Goal: Task Accomplishment & Management: Manage account settings

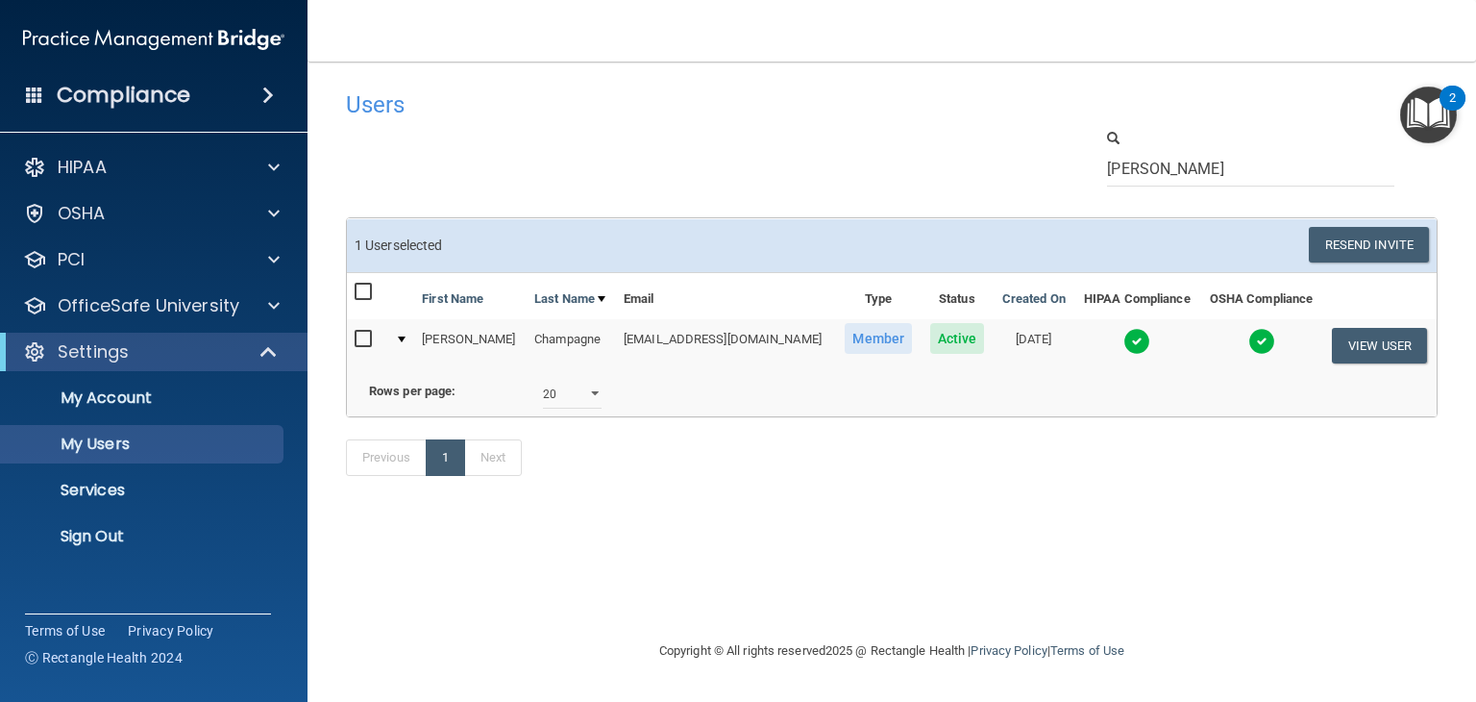
select select "20"
drag, startPoint x: 0, startPoint y: 0, endPoint x: 930, endPoint y: 149, distance: 942.1
click at [930, 149] on div "[PERSON_NAME]" at bounding box center [892, 157] width 1120 height 59
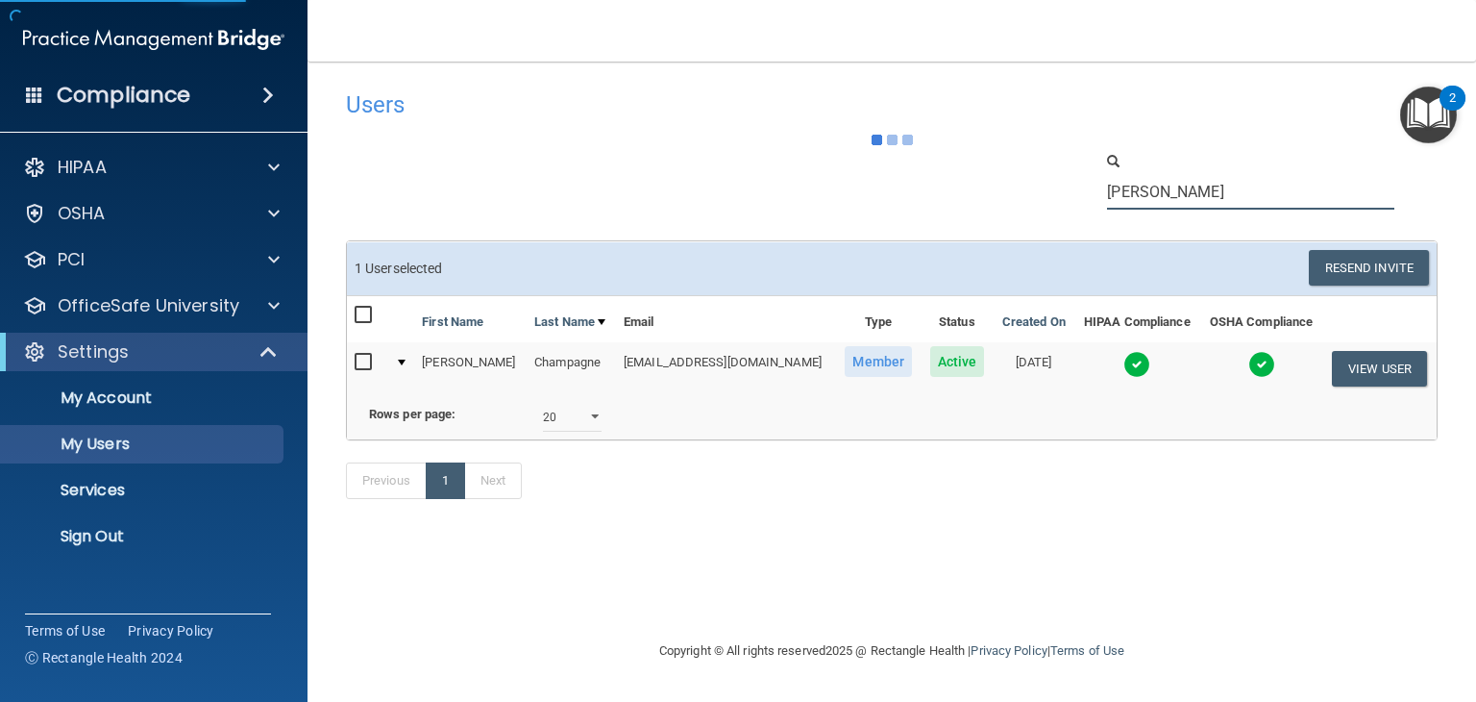
type input "[PERSON_NAME]"
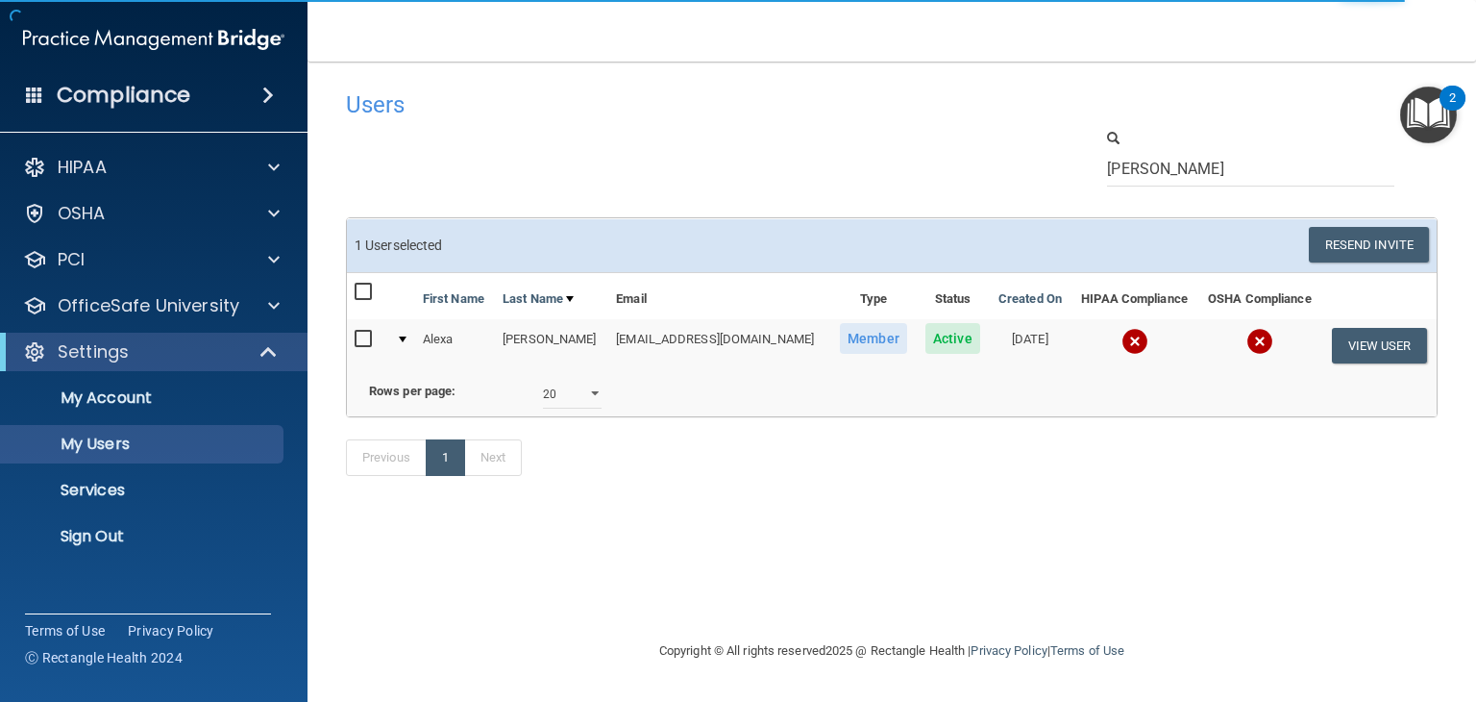
click at [1135, 339] on img at bounding box center [1134, 341] width 27 height 27
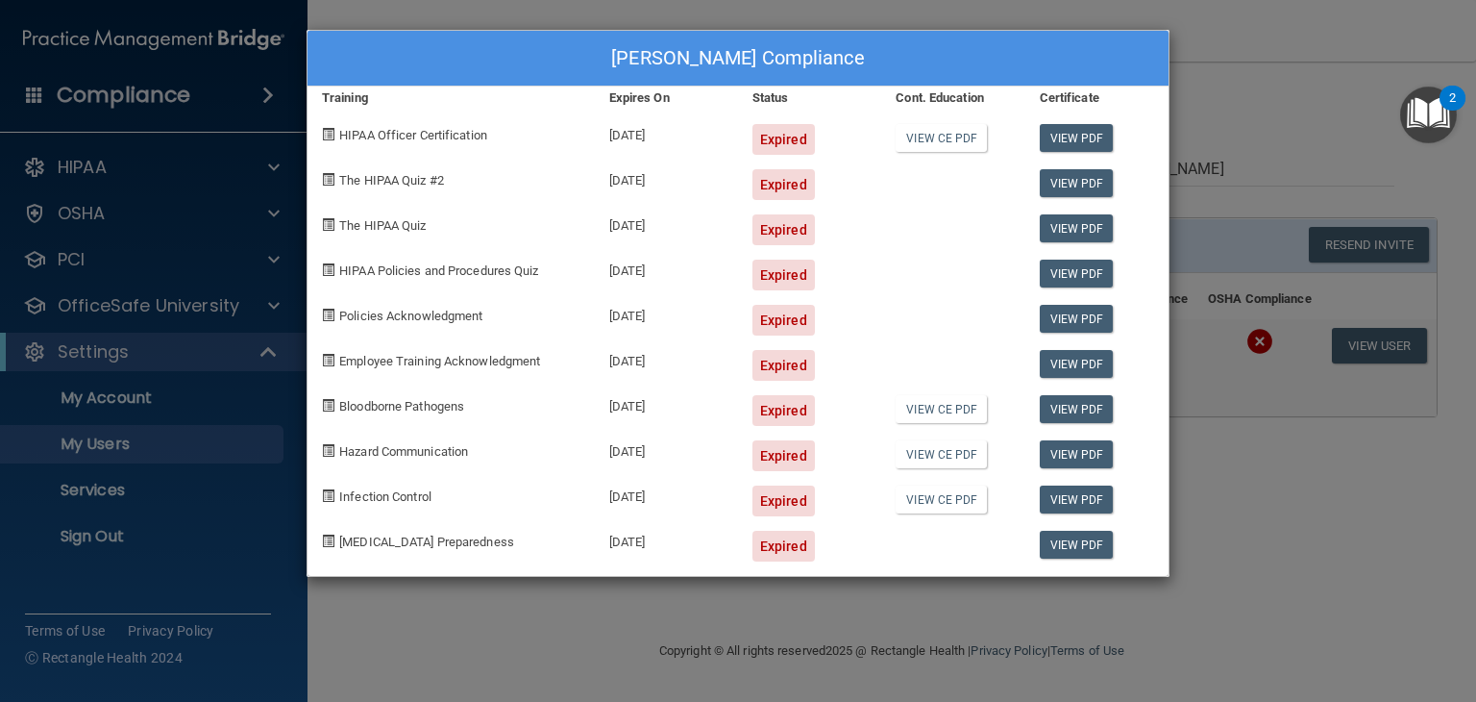
click at [1357, 358] on div "[PERSON_NAME] Compliance Training Expires On Status Cont. Education Certificate…" at bounding box center [738, 351] width 1476 height 702
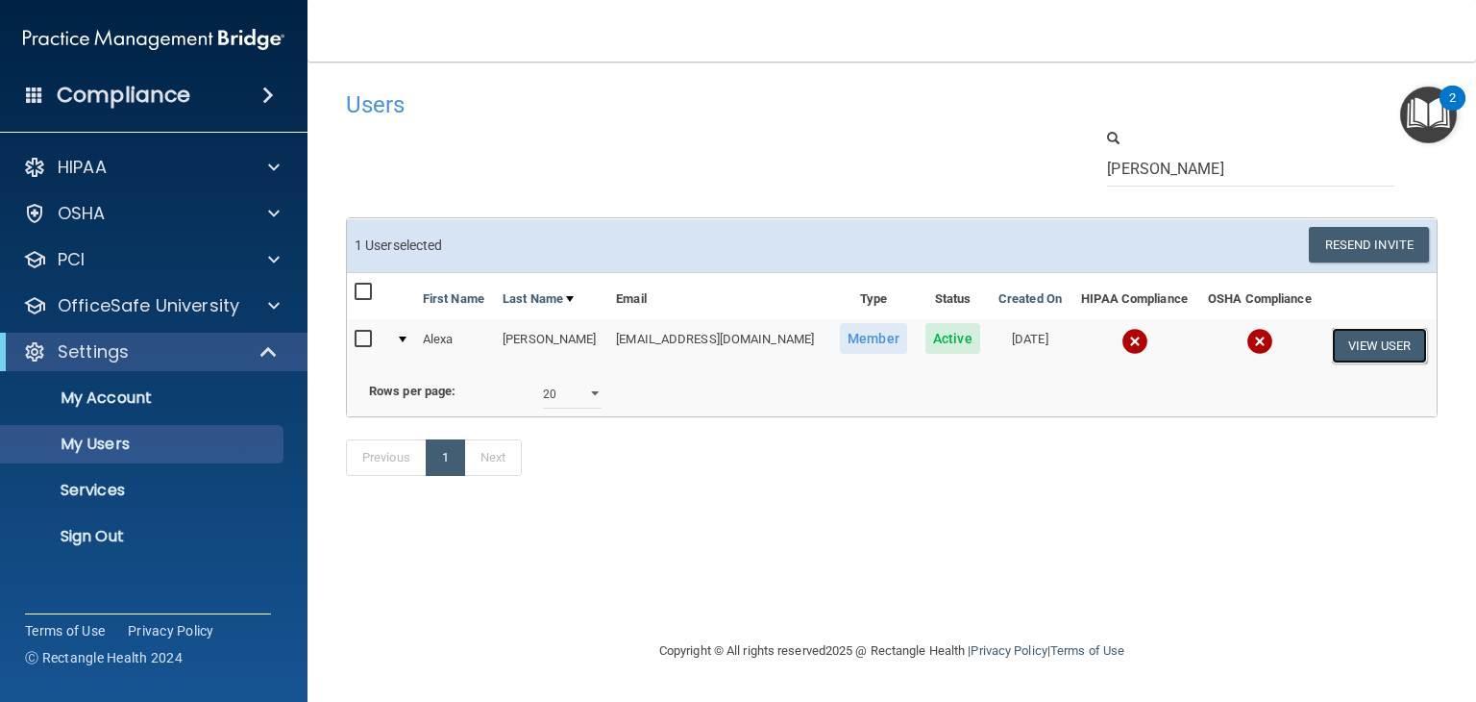
click at [1358, 346] on button "View User" at bounding box center [1379, 346] width 95 height 36
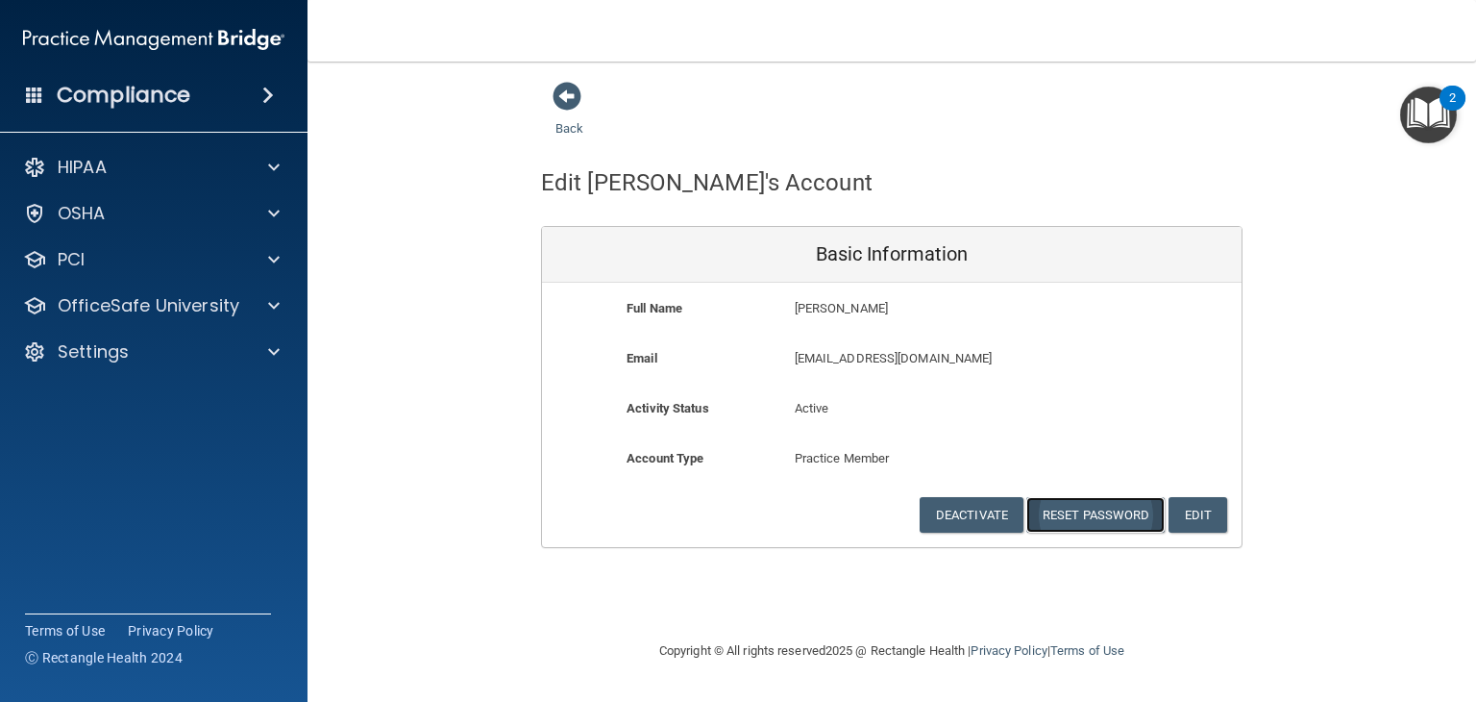
click at [1103, 503] on button "Reset Password" at bounding box center [1095, 515] width 138 height 36
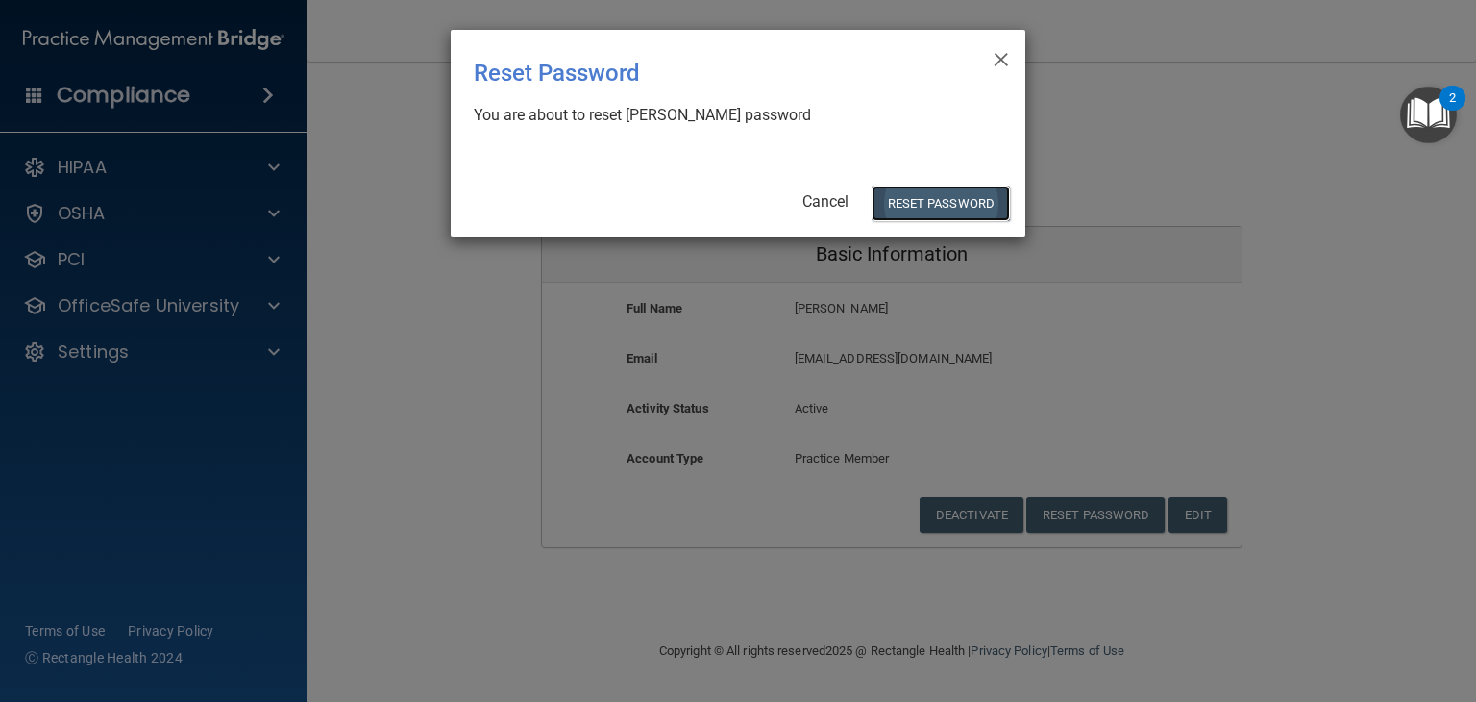
click at [912, 203] on button "Reset Password" at bounding box center [941, 203] width 138 height 36
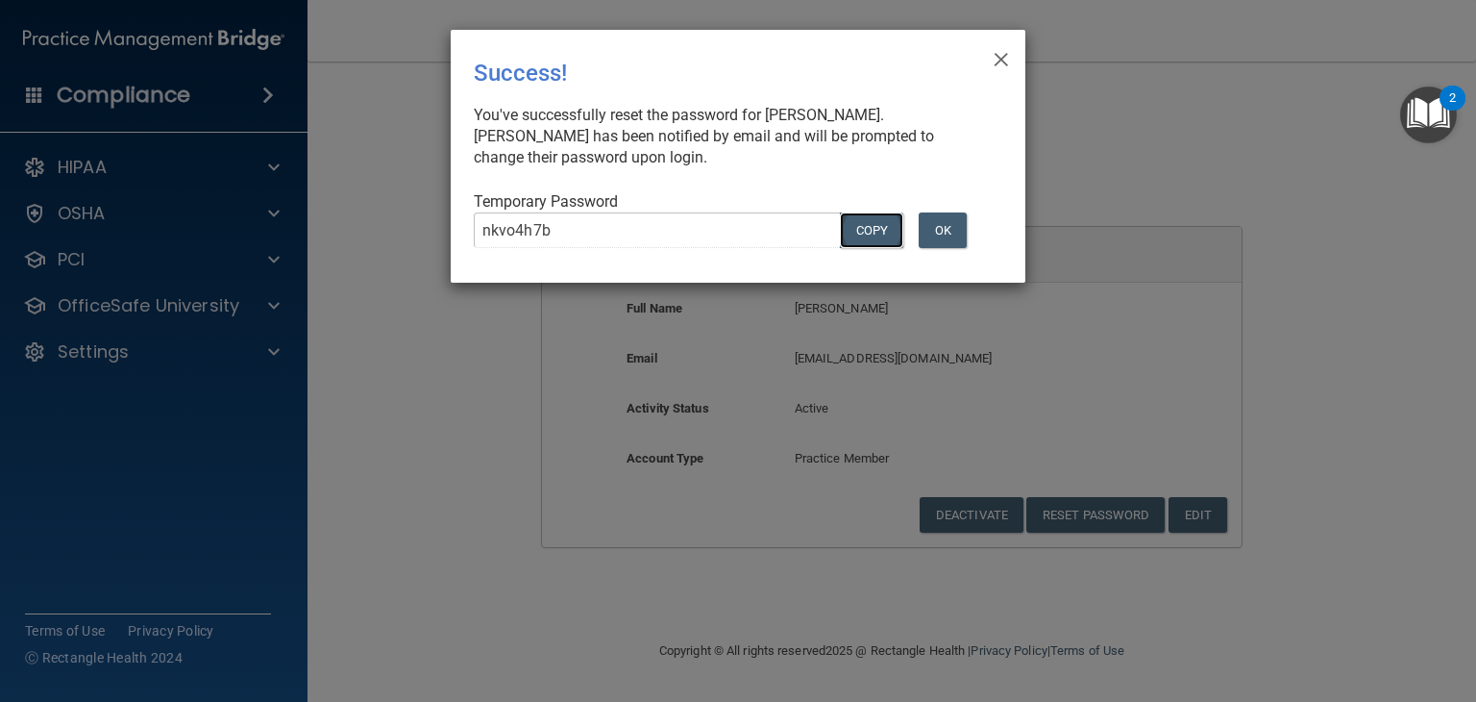
click at [871, 234] on button "COPY" at bounding box center [871, 230] width 63 height 36
click at [953, 229] on button "OK" at bounding box center [943, 230] width 48 height 36
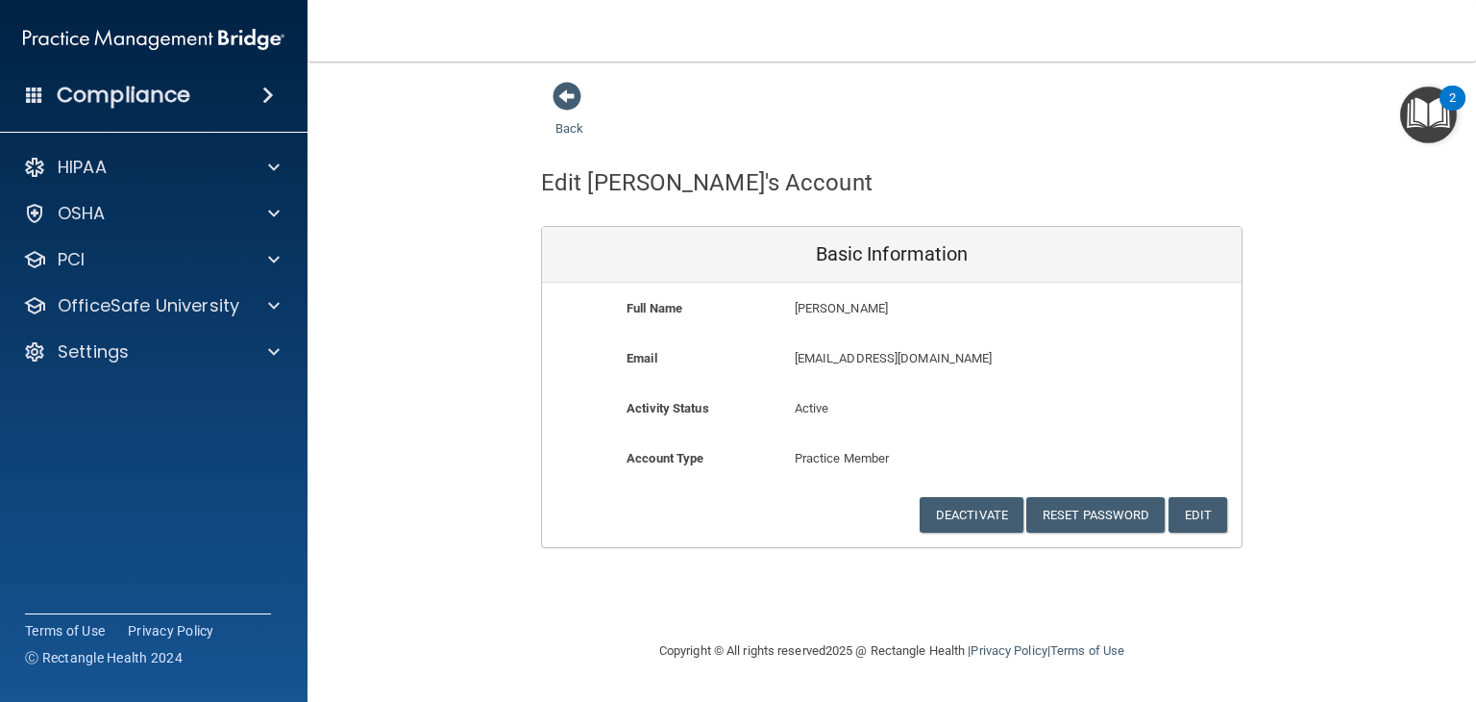
click at [759, 112] on div "Back" at bounding box center [892, 111] width 702 height 60
click at [561, 86] on span at bounding box center [567, 96] width 29 height 29
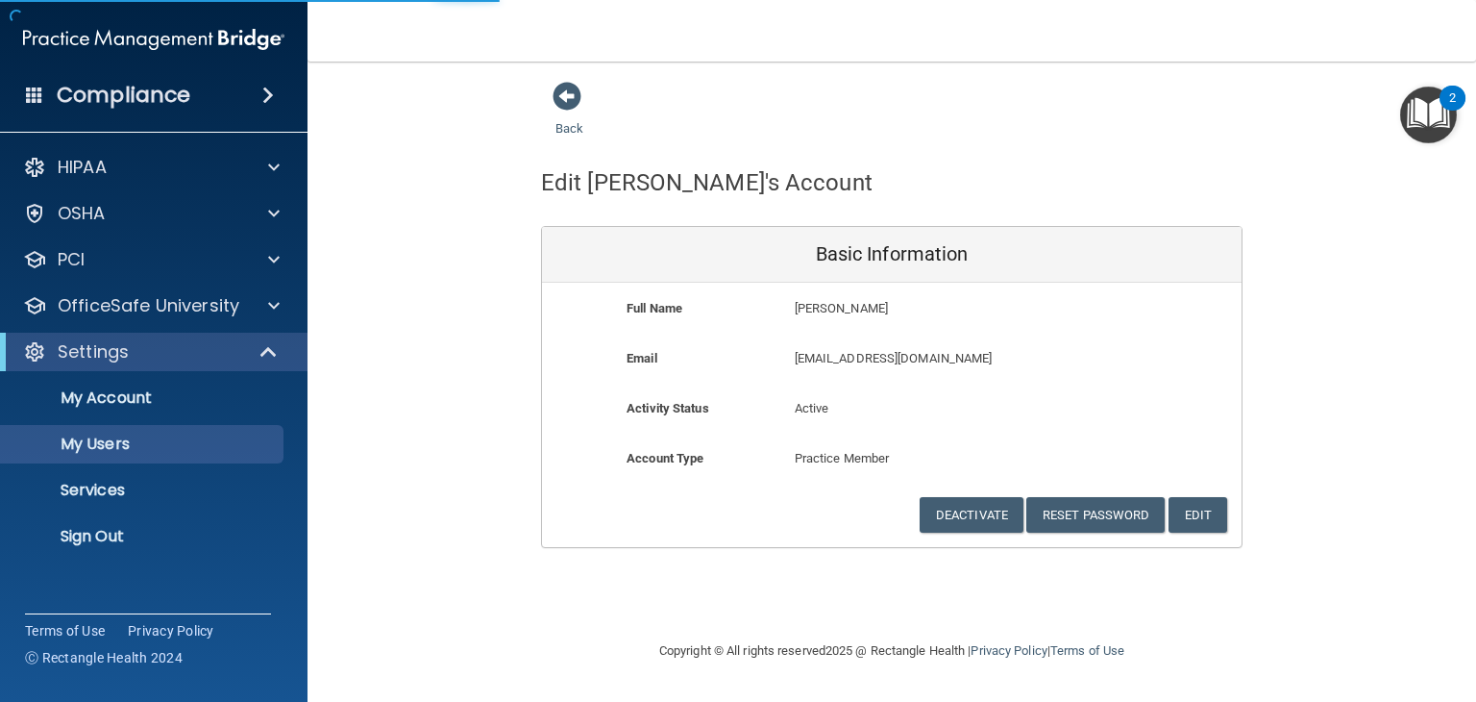
select select "20"
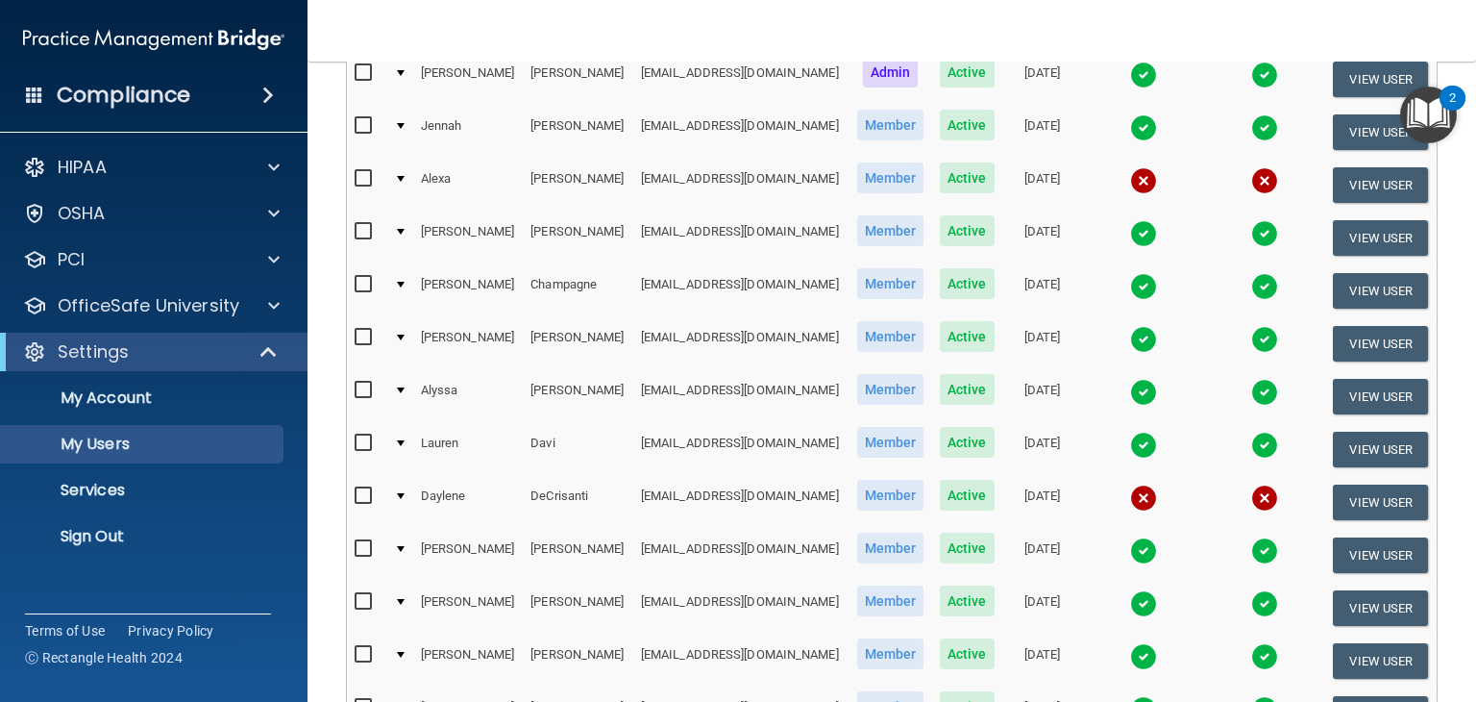
scroll to position [926, 0]
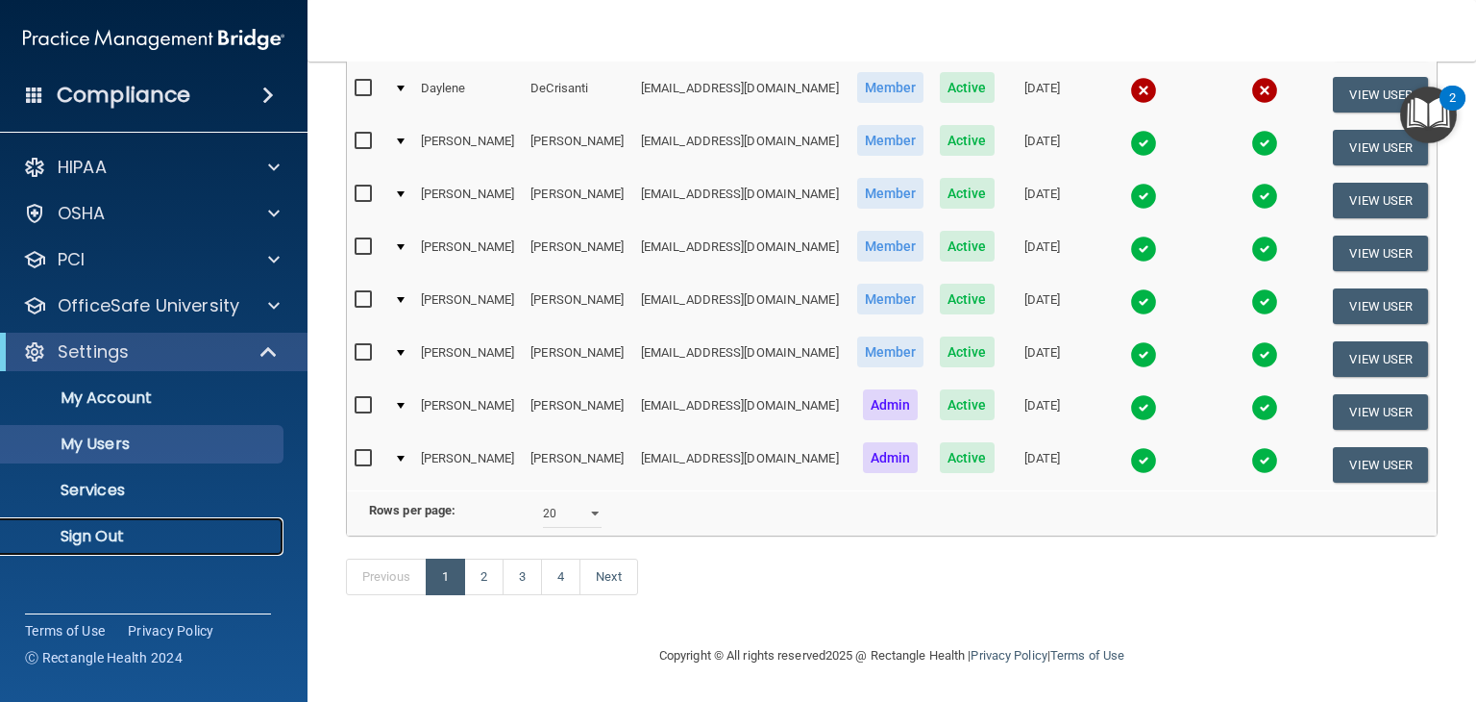
click at [94, 531] on p "Sign Out" at bounding box center [143, 536] width 262 height 19
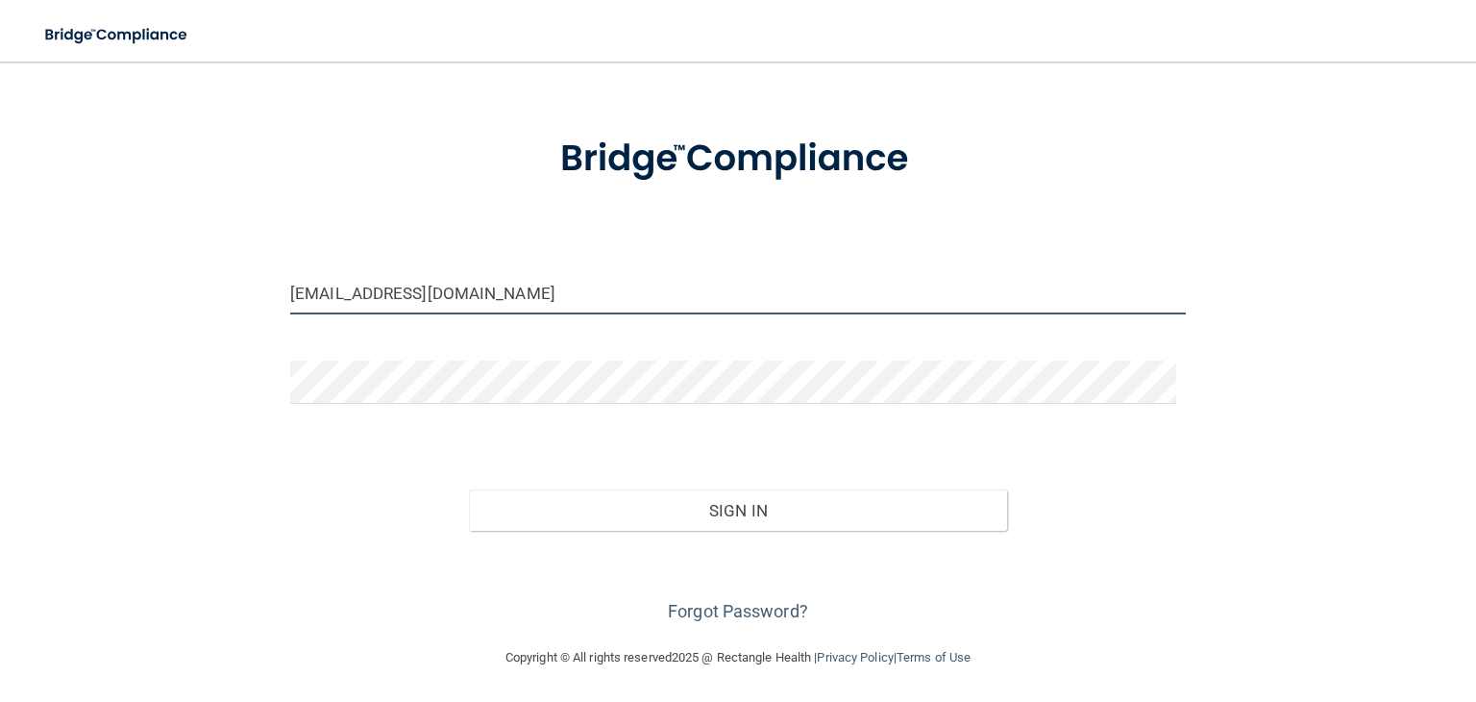
drag, startPoint x: 416, startPoint y: 307, endPoint x: 458, endPoint y: 301, distance: 42.7
click at [416, 307] on input "[EMAIL_ADDRESS][DOMAIN_NAME]" at bounding box center [738, 292] width 896 height 43
drag, startPoint x: 577, startPoint y: 288, endPoint x: 107, endPoint y: 291, distance: 469.9
click at [108, 292] on div "[EMAIL_ADDRESS][DOMAIN_NAME] Invalid email/password. You don't have permission …" at bounding box center [737, 320] width 1399 height 612
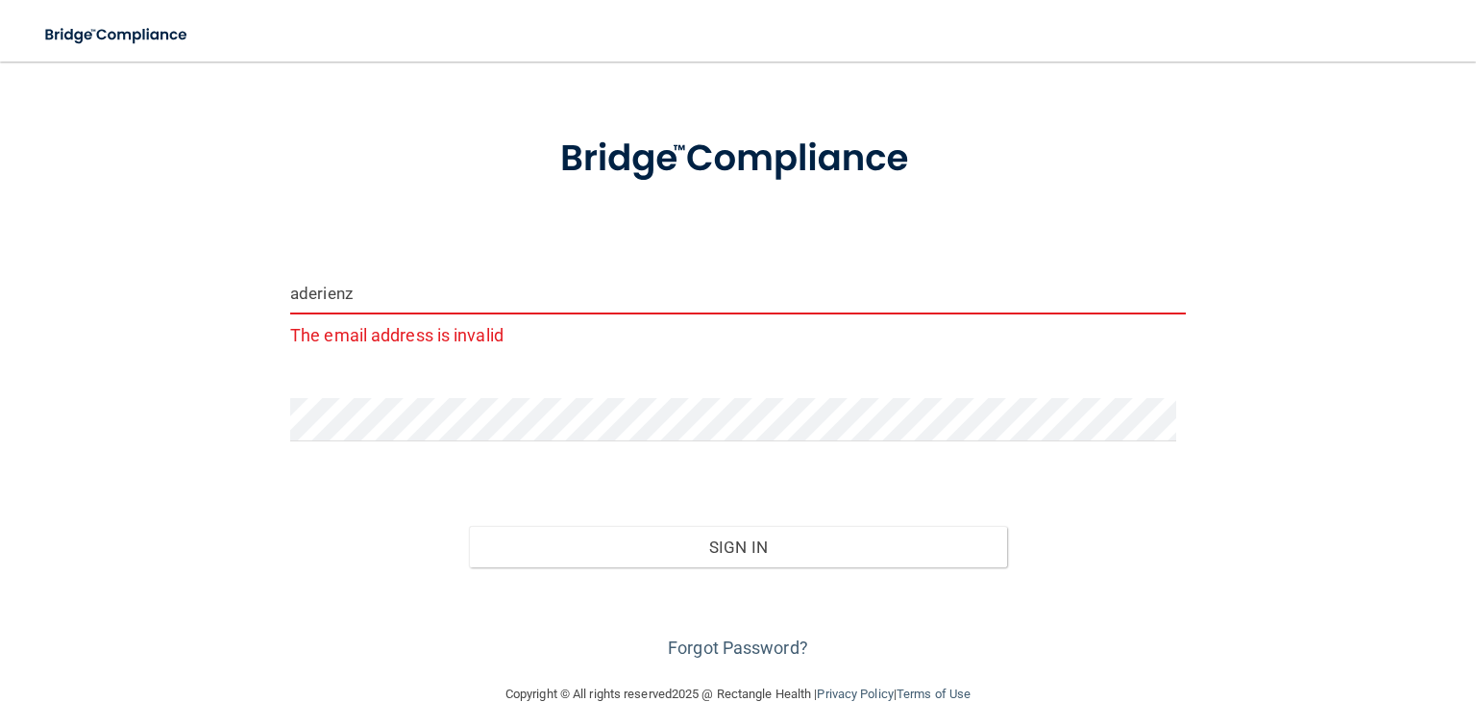
type input "[EMAIL_ADDRESS][DOMAIN_NAME]"
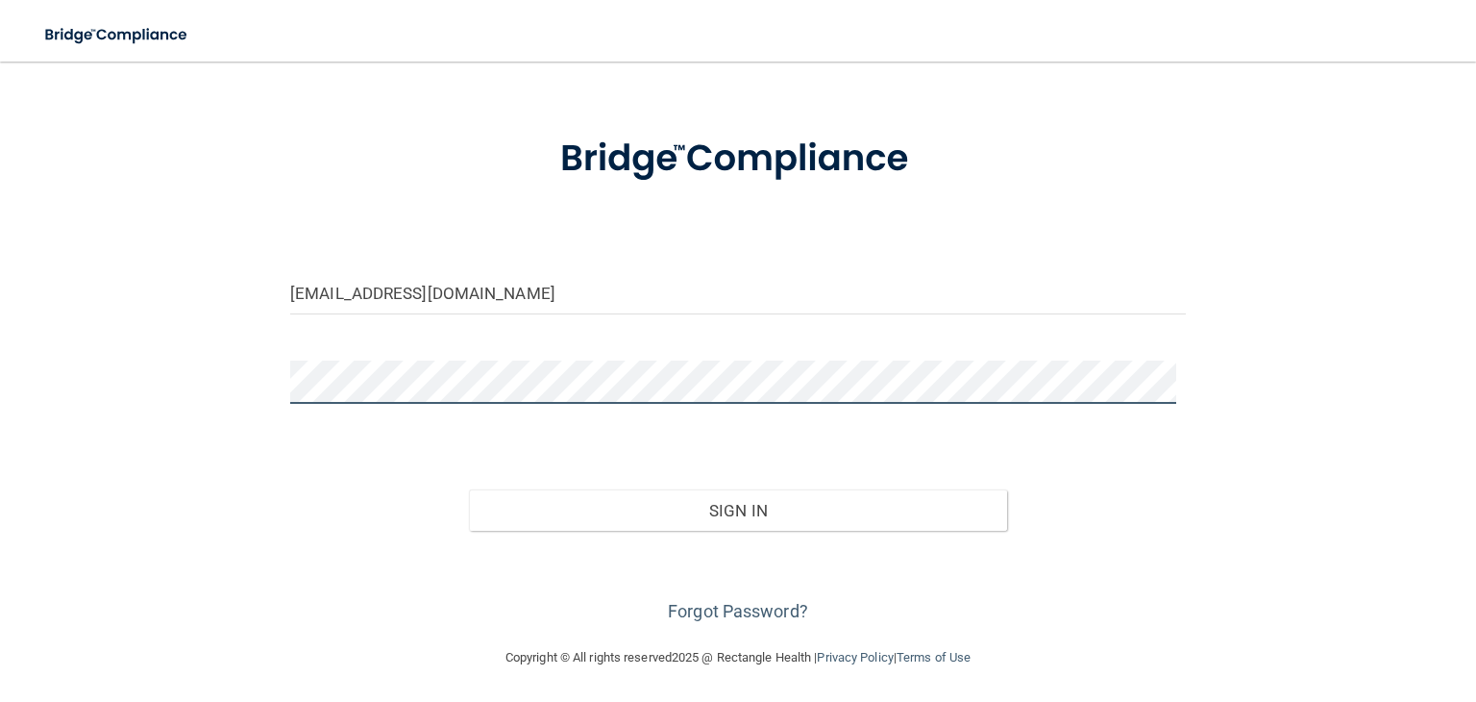
click at [469, 489] on button "Sign In" at bounding box center [737, 510] width 537 height 42
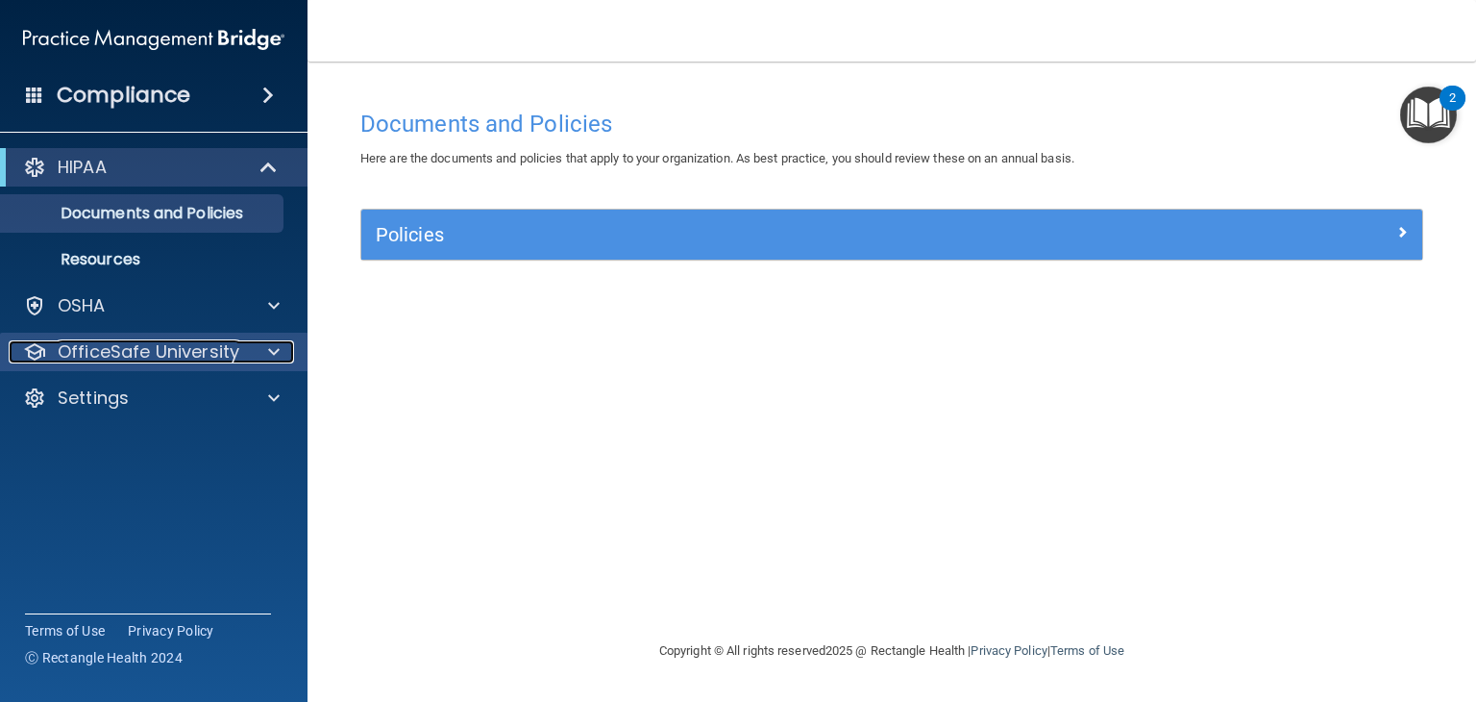
click at [269, 347] on span at bounding box center [274, 351] width 12 height 23
